Goal: Find specific page/section: Find specific page/section

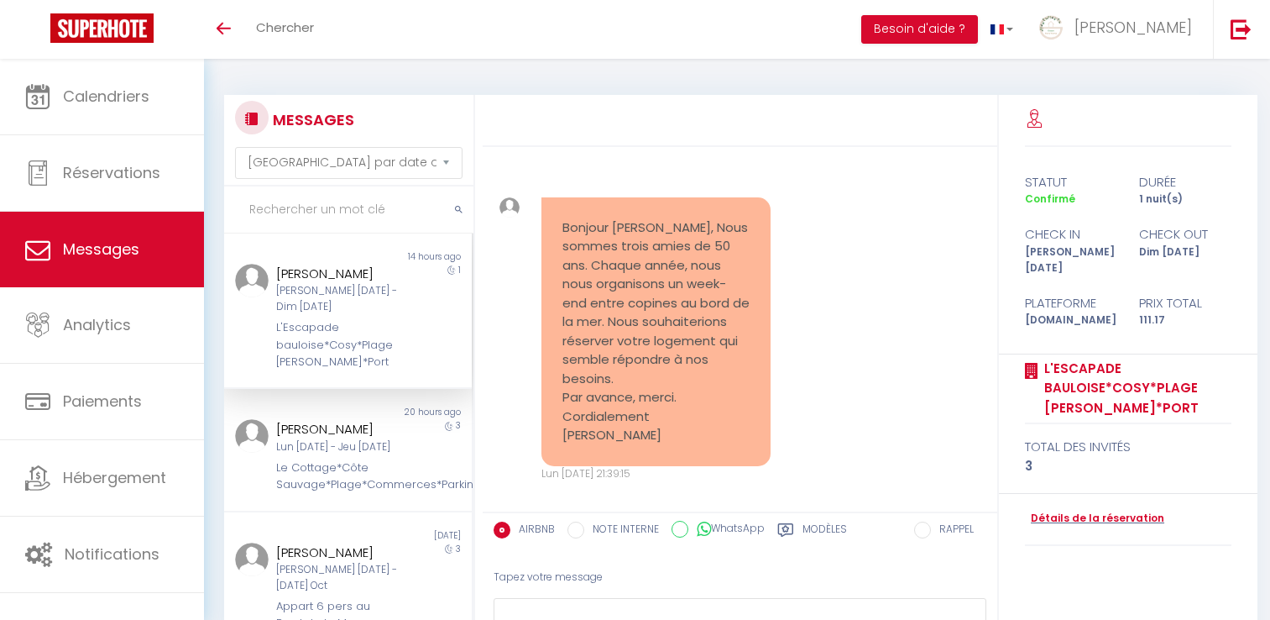
select select "message"
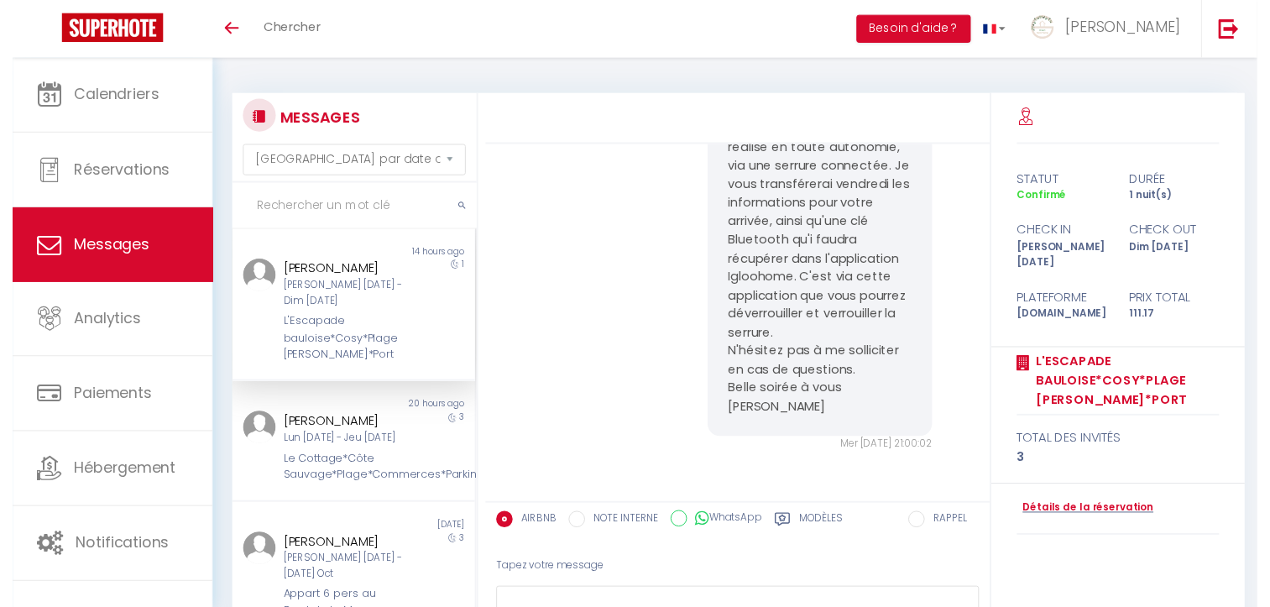
scroll to position [3552, 0]
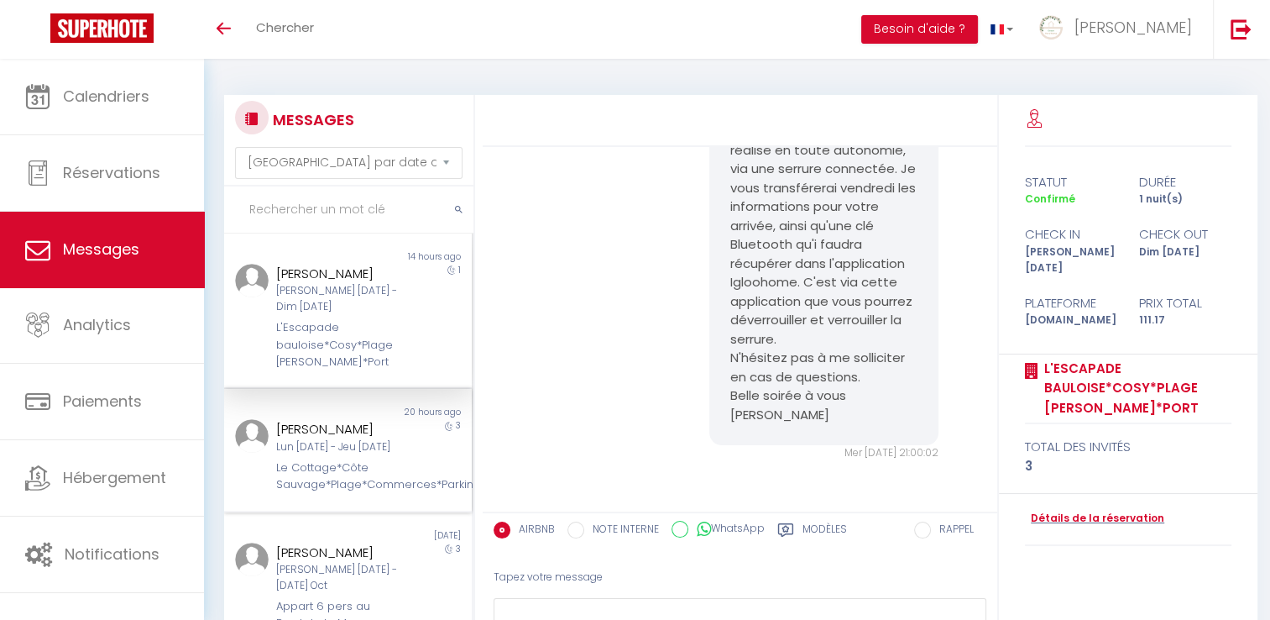
click at [371, 459] on div "Le Cottage*Côte Sauvage*Plage*Commerces*Parking" at bounding box center [337, 476] width 123 height 34
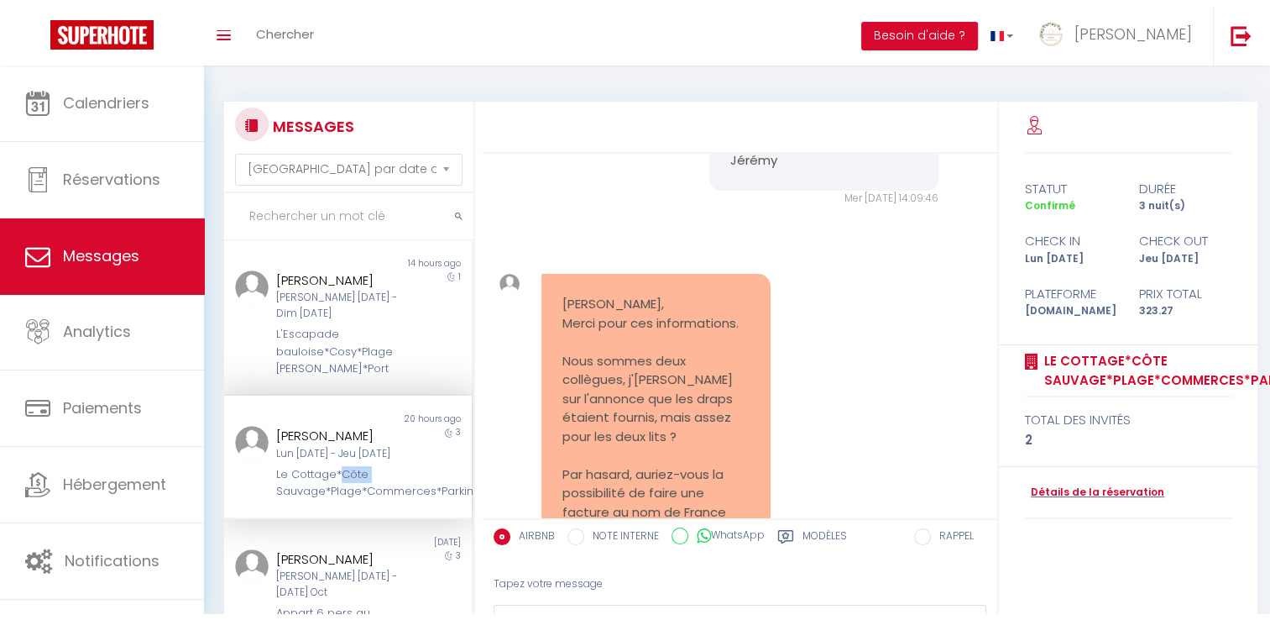
scroll to position [1328, 0]
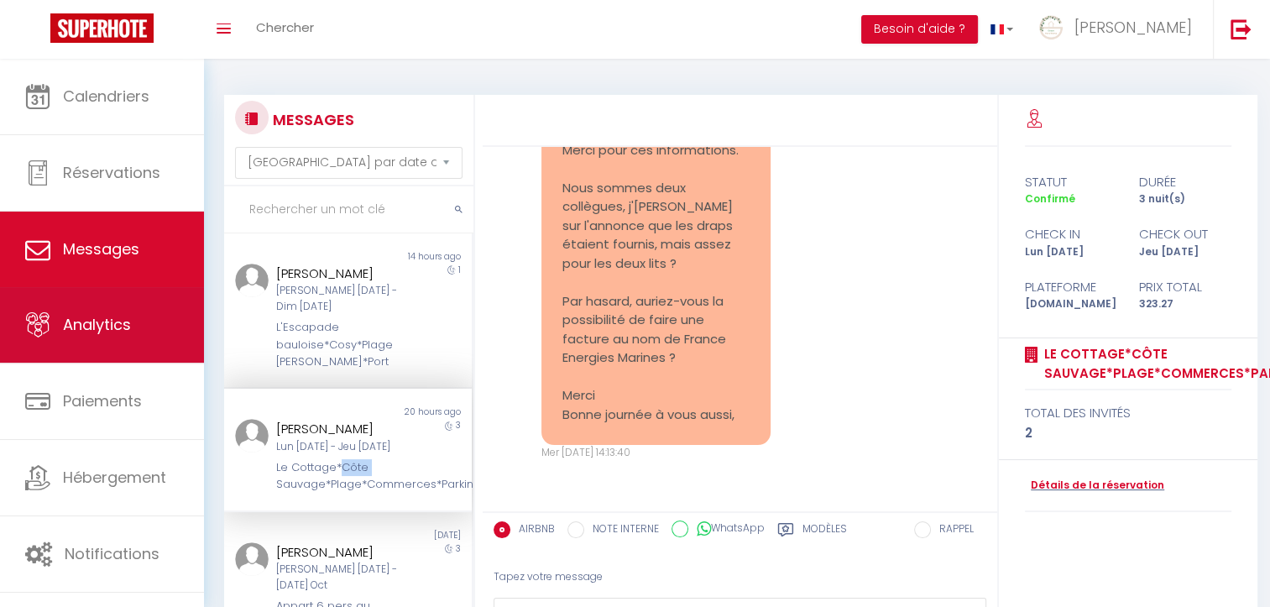
click at [118, 331] on span "Analytics" at bounding box center [97, 324] width 68 height 21
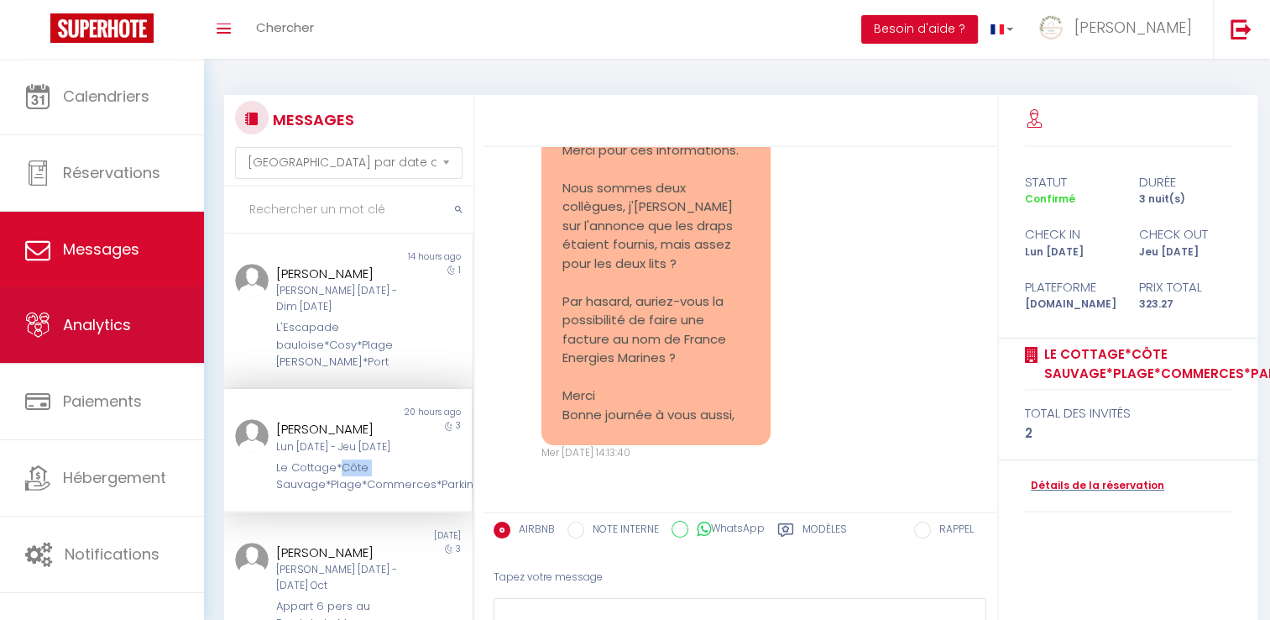
select select "2025"
select select "10"
